Goal: Information Seeking & Learning: Learn about a topic

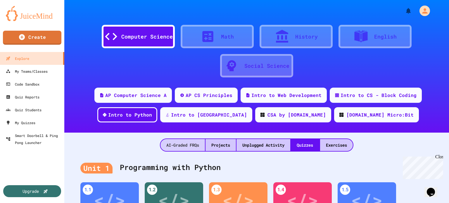
scroll to position [175, 0]
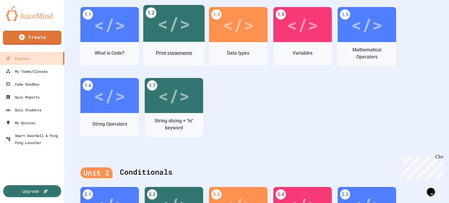
click at [179, 32] on div "</>" at bounding box center [173, 23] width 33 height 27
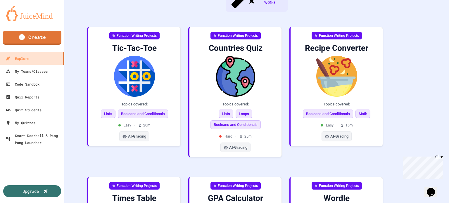
scroll to position [15, 0]
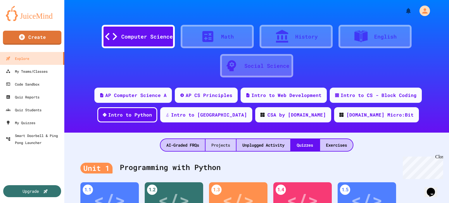
click at [207, 144] on div "Projects" at bounding box center [220, 145] width 30 height 12
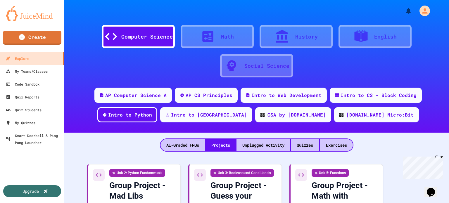
scroll to position [88, 0]
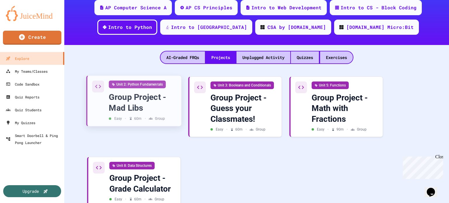
click at [144, 104] on div "Group Project - Mad Libs" at bounding box center [143, 103] width 68 height 22
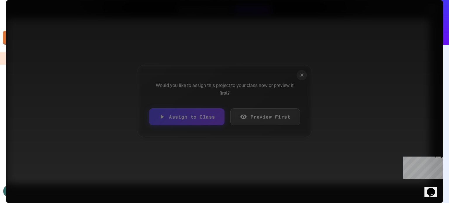
click at [282, 118] on link "Preview First" at bounding box center [265, 116] width 70 height 17
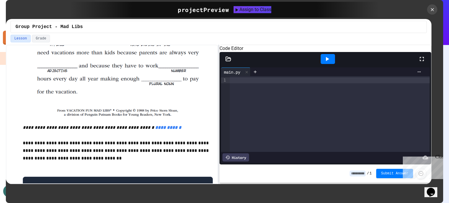
scroll to position [253, 0]
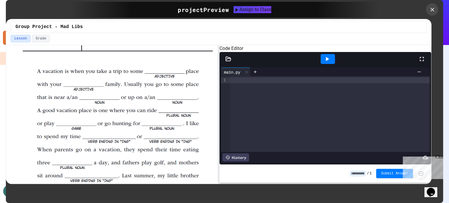
click at [432, 8] on icon at bounding box center [432, 9] width 6 height 6
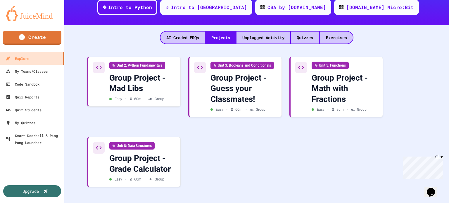
scroll to position [53, 0]
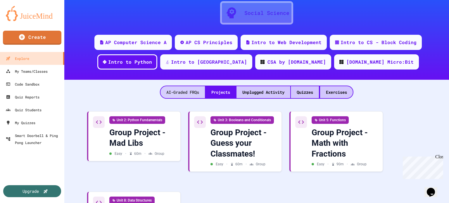
click at [175, 91] on div "AI-Graded FRQs" at bounding box center [182, 92] width 44 height 12
